Goal: Information Seeking & Learning: Learn about a topic

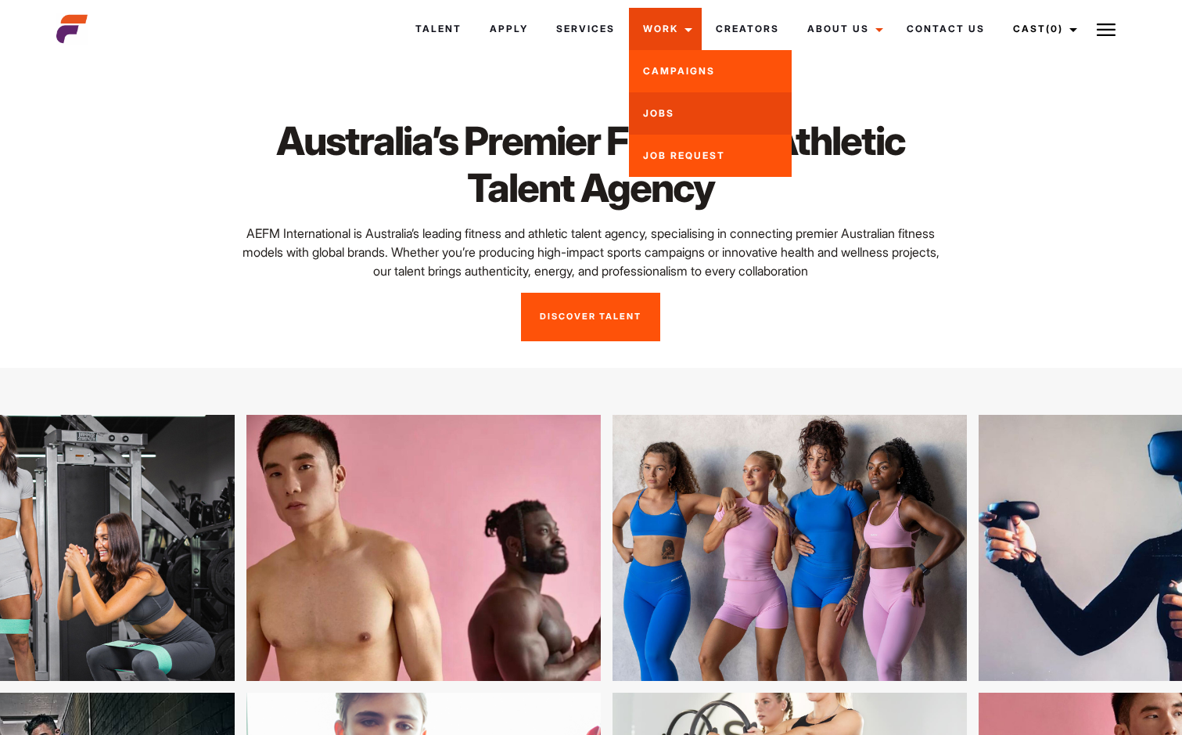
click at [677, 111] on link "Jobs" at bounding box center [710, 113] width 163 height 42
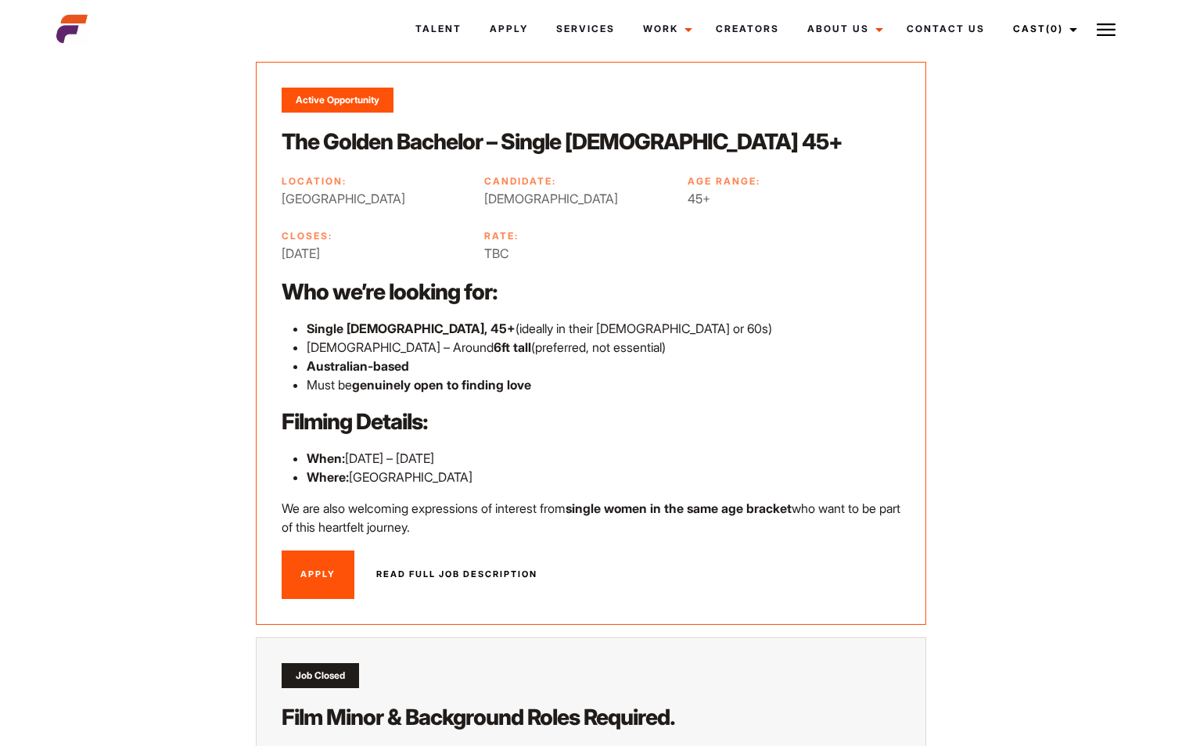
scroll to position [156, 0]
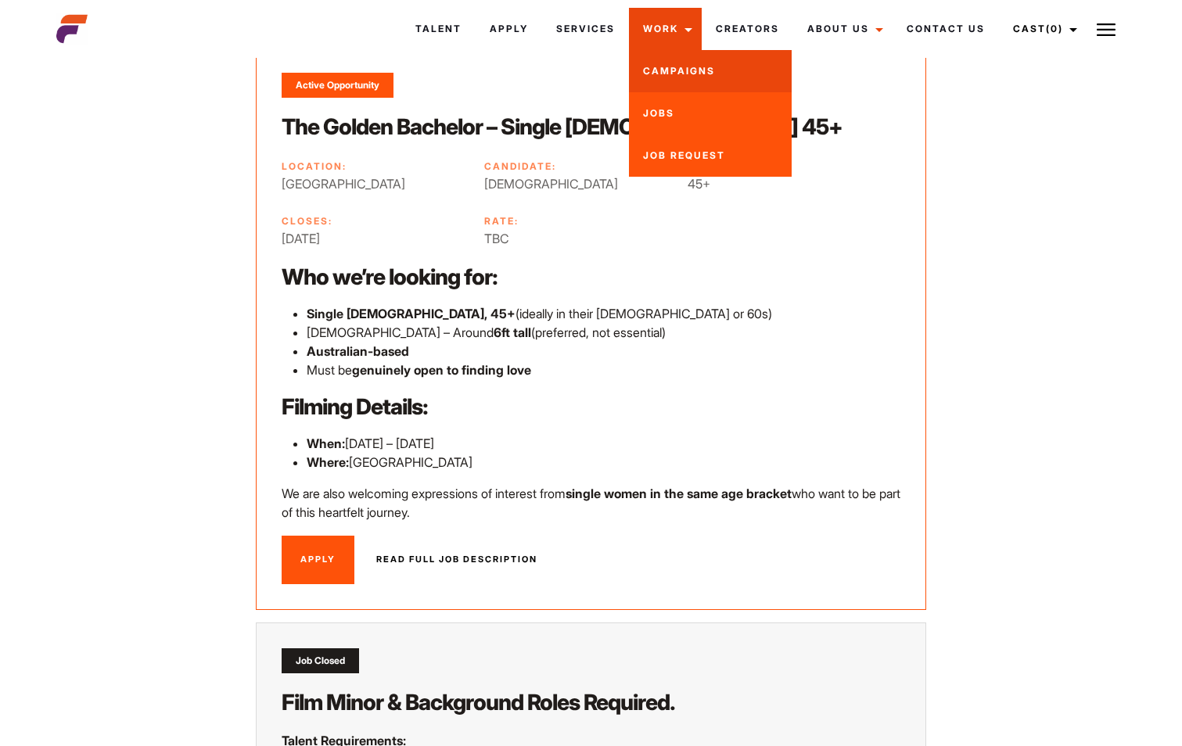
click at [693, 63] on link "Campaigns" at bounding box center [710, 71] width 163 height 42
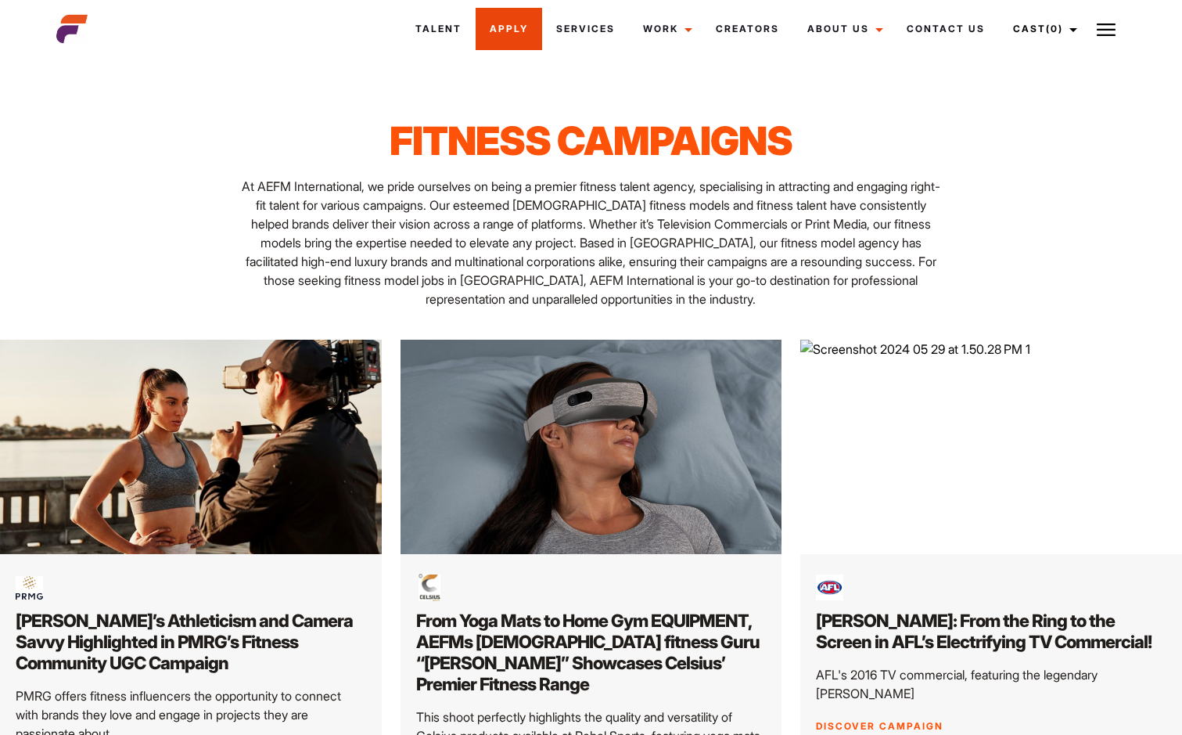
click at [526, 34] on link "Apply" at bounding box center [509, 29] width 66 height 42
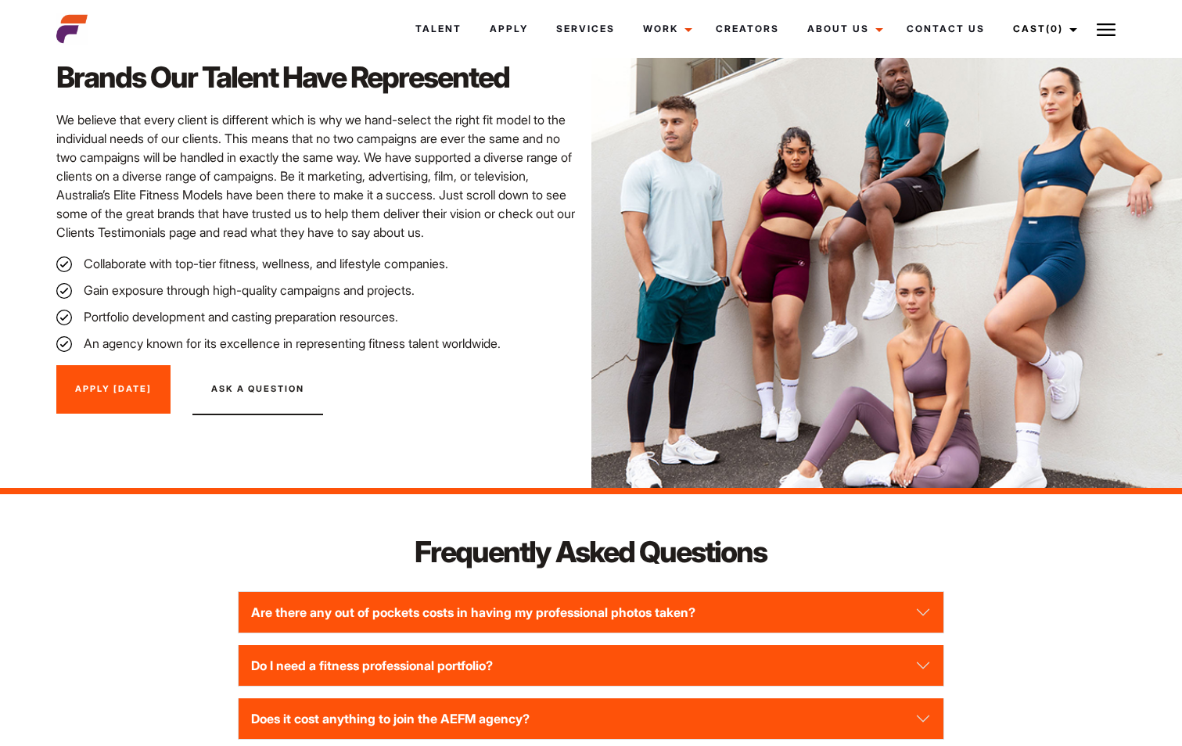
scroll to position [1877, 0]
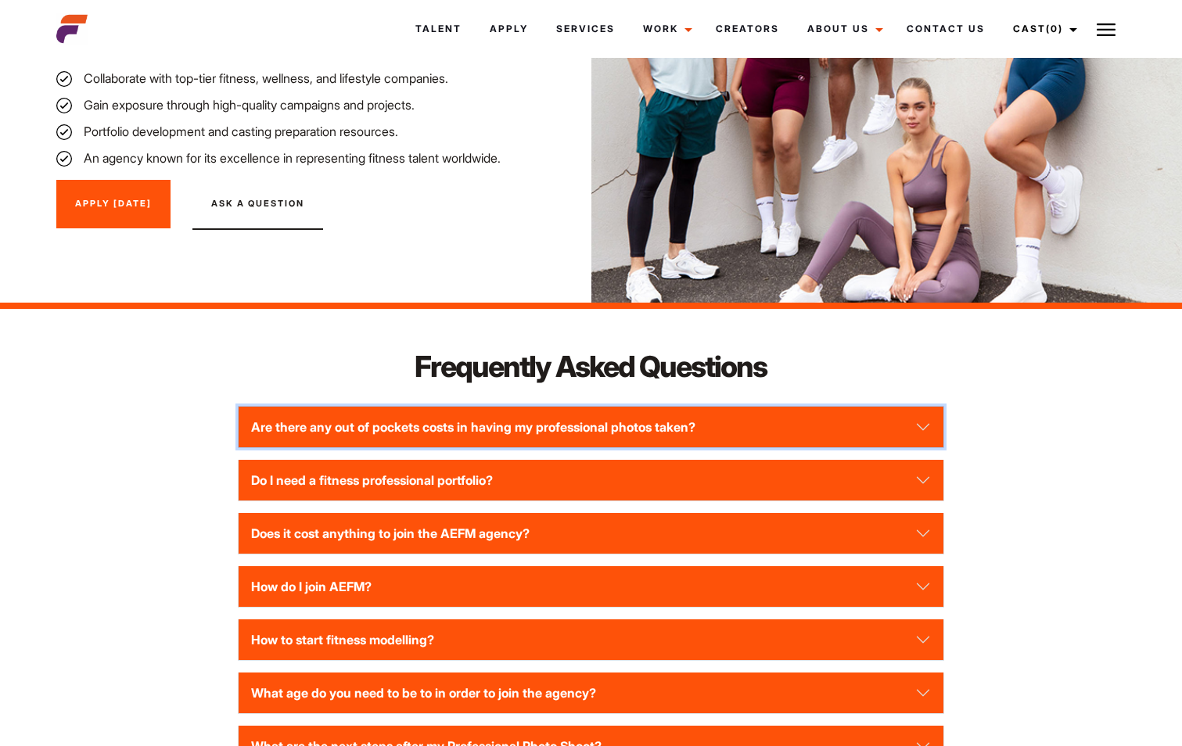
click at [925, 422] on button "Are there any out of pockets costs in having my professional photos taken?" at bounding box center [591, 427] width 705 height 41
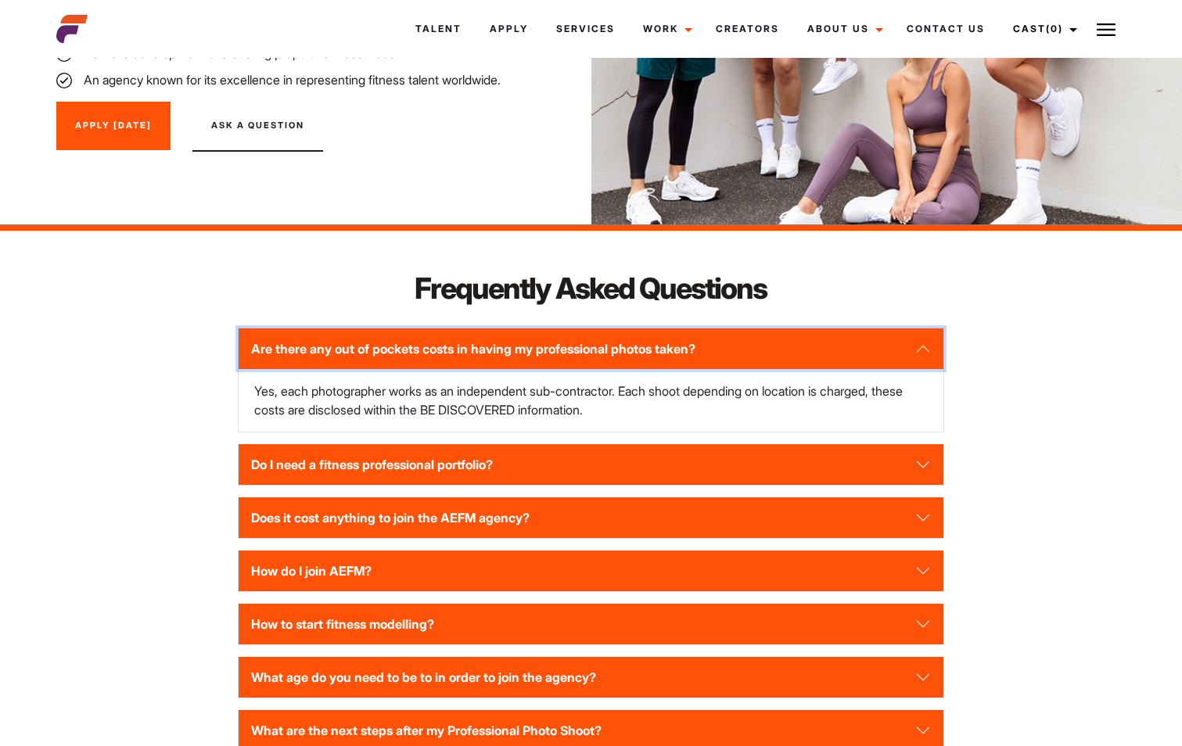
scroll to position [2112, 0]
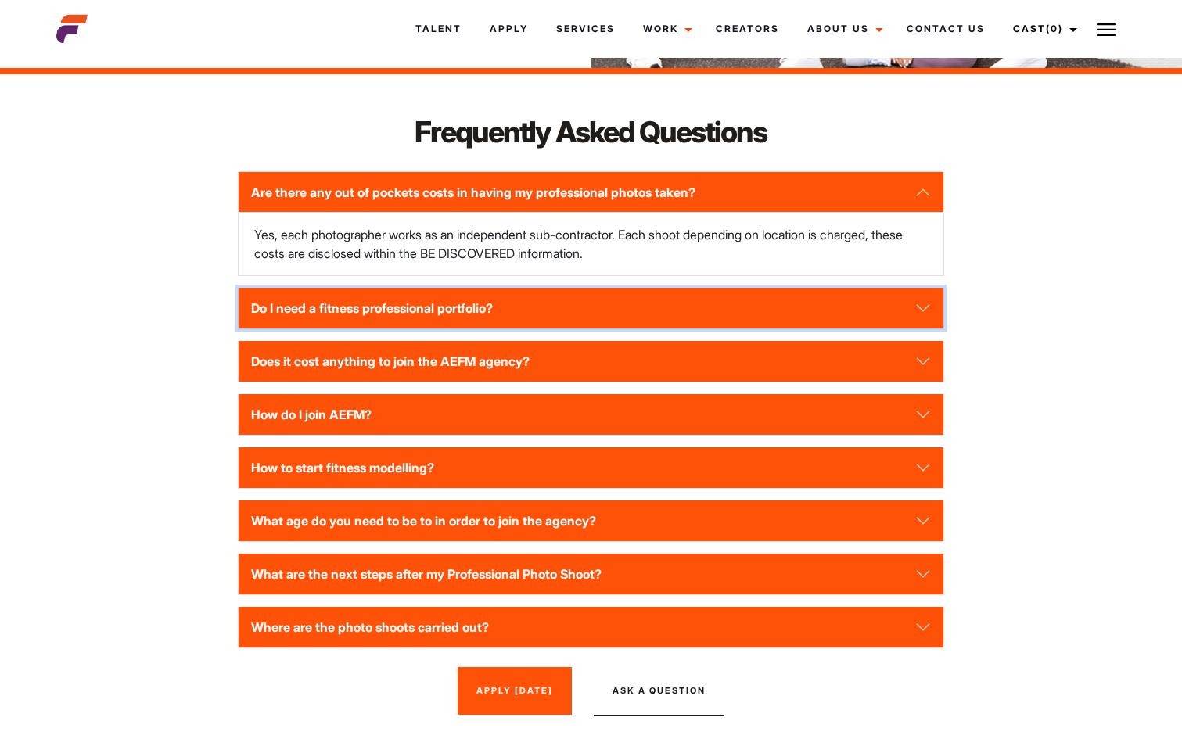
click at [922, 307] on button "Do I need a fitness professional portfolio?" at bounding box center [591, 308] width 705 height 41
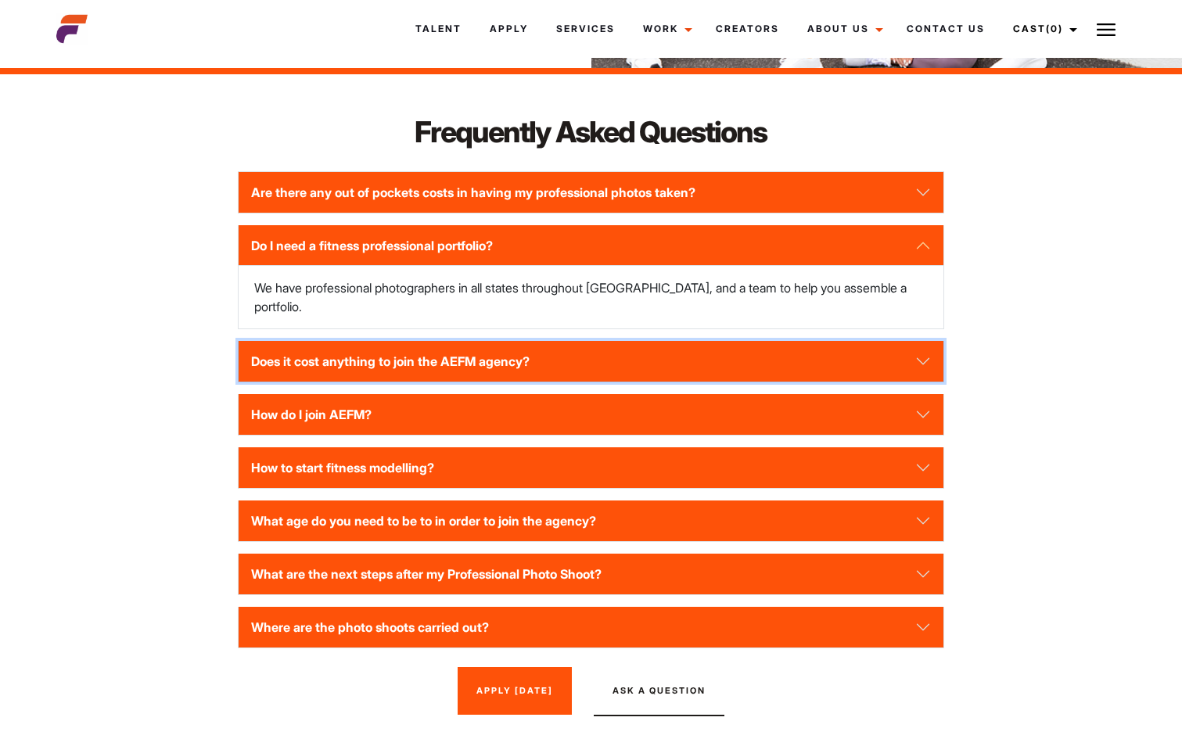
click at [914, 341] on button "Does it cost anything to join the AEFM agency?" at bounding box center [591, 361] width 705 height 41
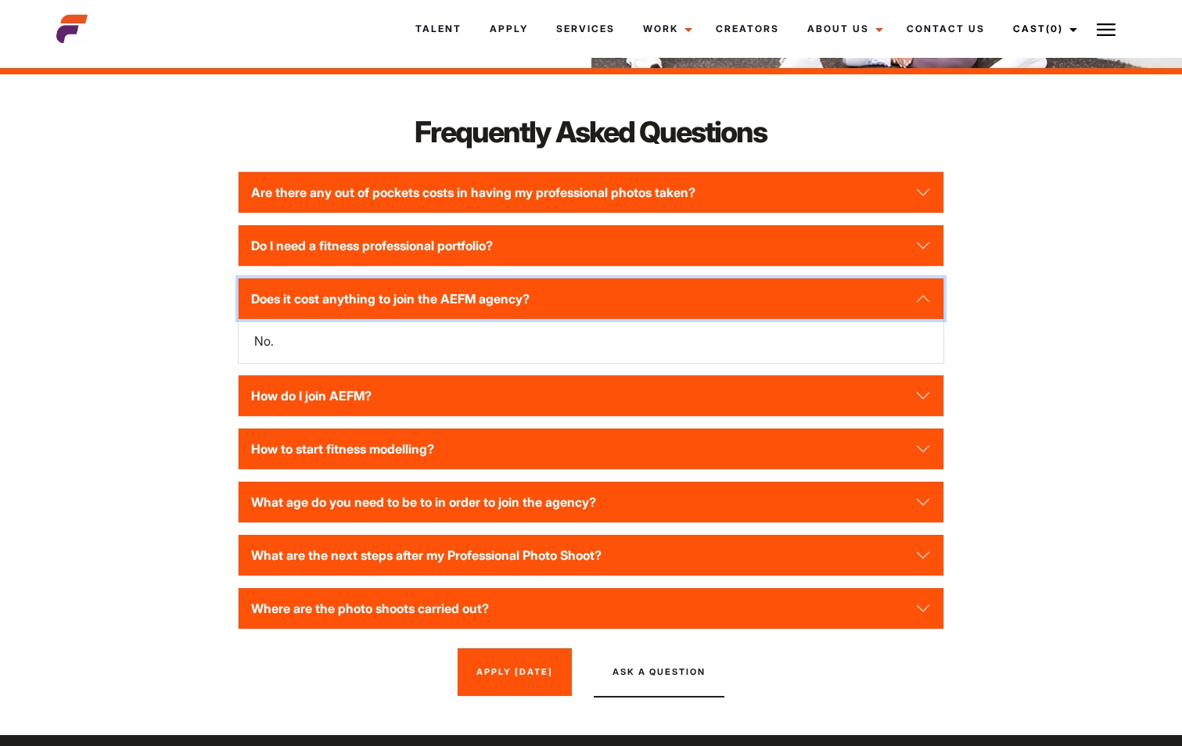
click at [914, 319] on button "Does it cost anything to join the AEFM agency?" at bounding box center [591, 298] width 705 height 41
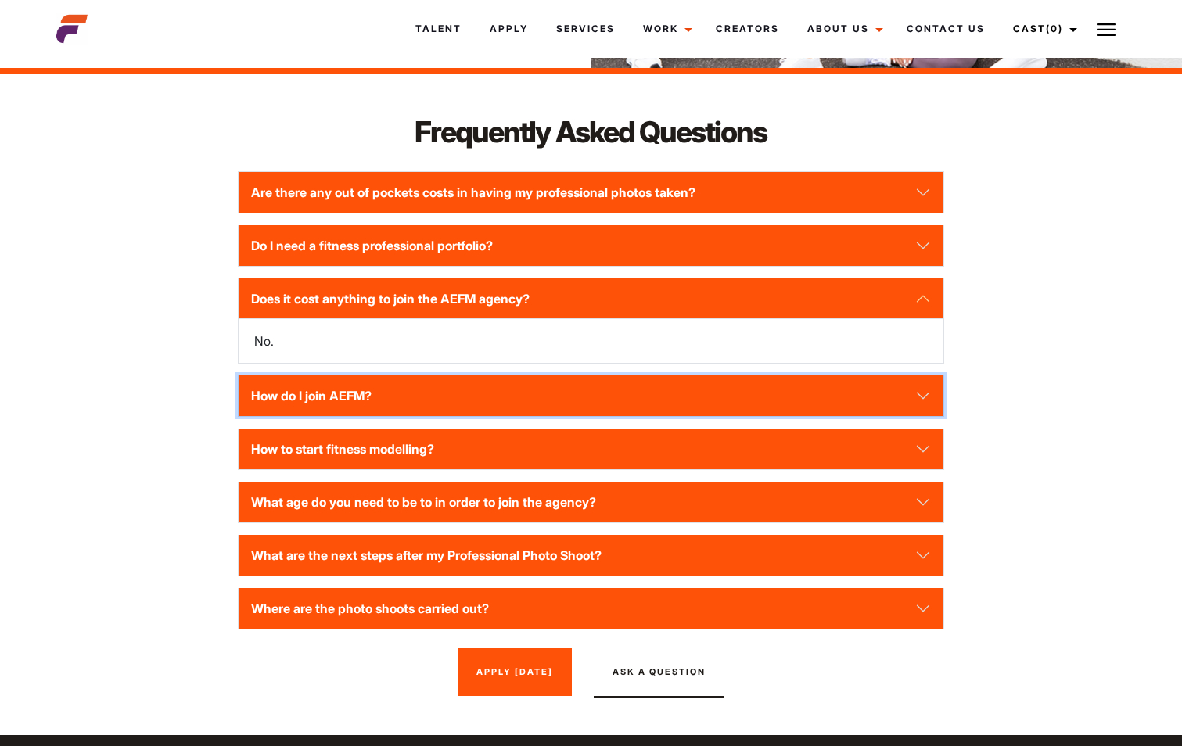
click at [898, 386] on button "How do I join AEFM?" at bounding box center [591, 395] width 705 height 41
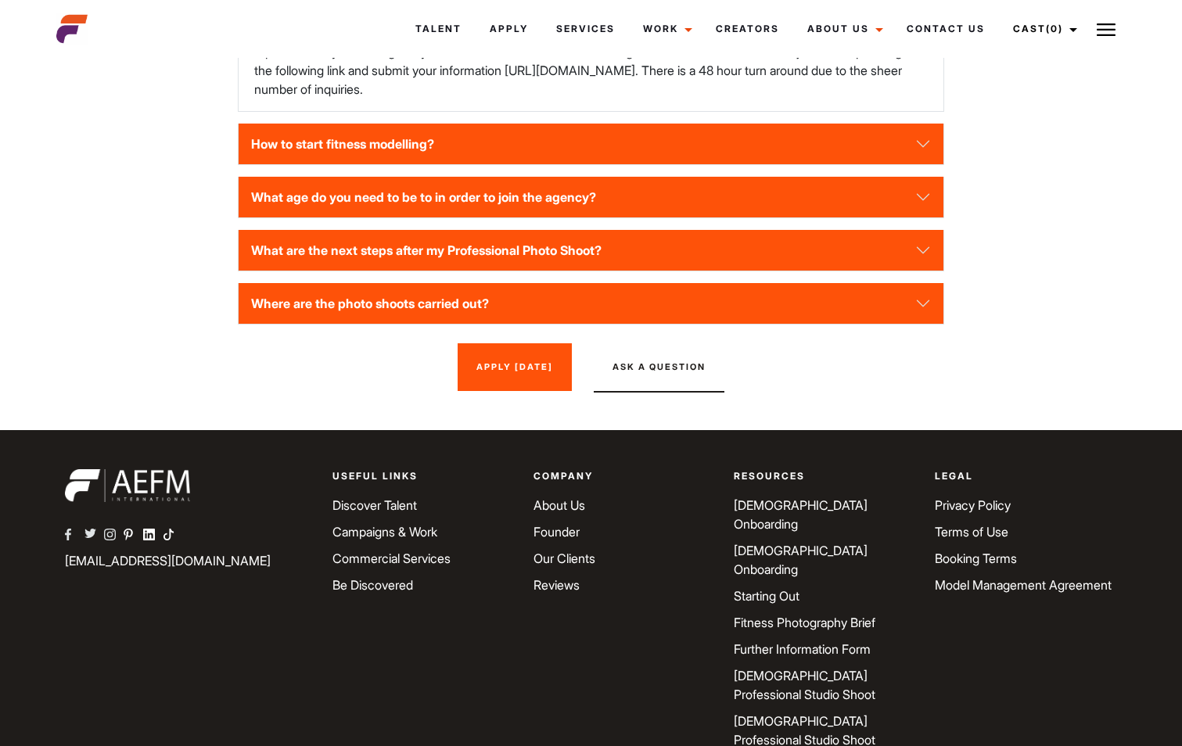
scroll to position [2498, 0]
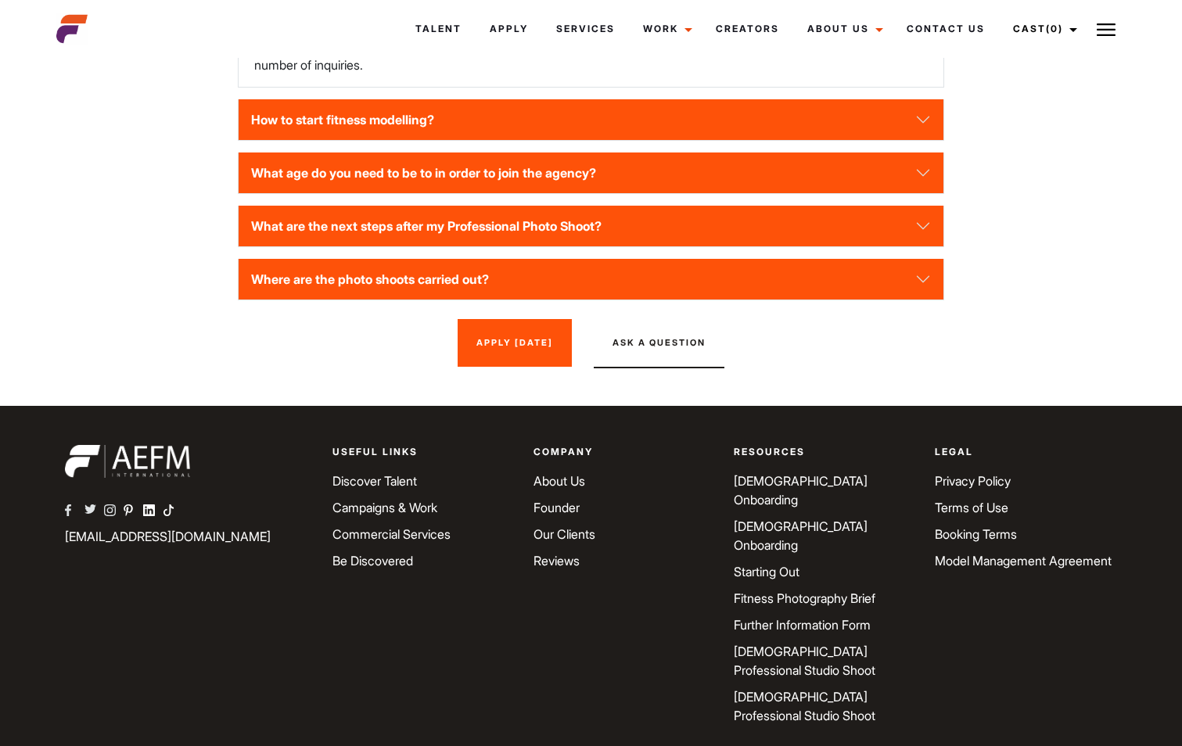
click at [365, 565] on link "Be Discovered" at bounding box center [372, 561] width 81 height 16
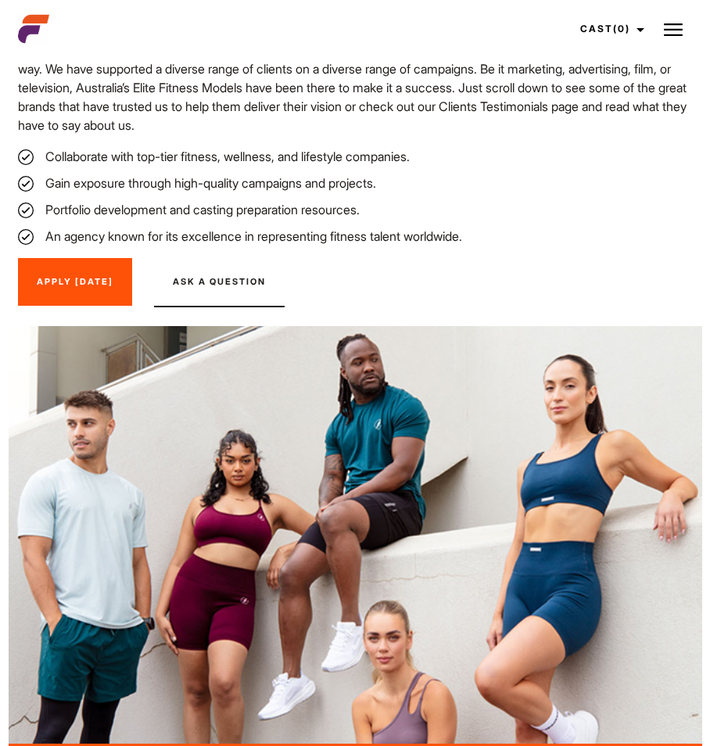
scroll to position [2507, 0]
